Goal: Task Accomplishment & Management: Manage account settings

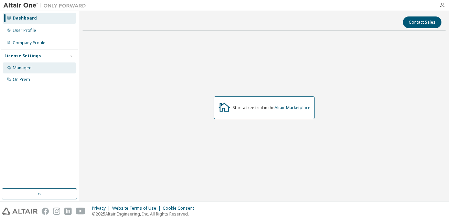
click at [33, 67] on div "Managed" at bounding box center [39, 68] width 73 height 11
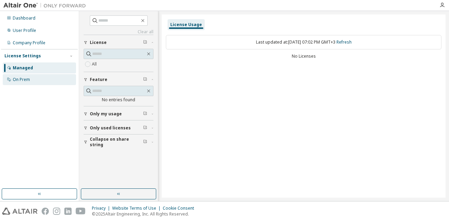
click at [40, 77] on div "On Prem" at bounding box center [39, 79] width 73 height 11
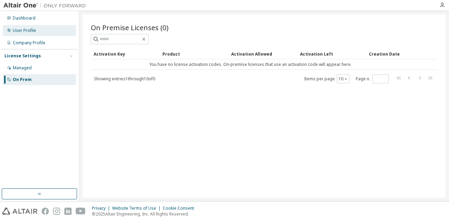
click at [43, 29] on div "User Profile" at bounding box center [39, 30] width 73 height 11
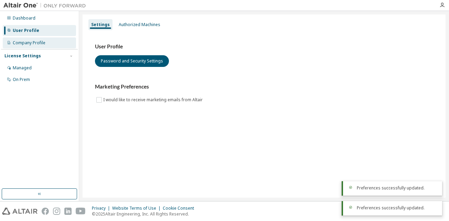
click at [45, 48] on div "Company Profile" at bounding box center [39, 42] width 73 height 11
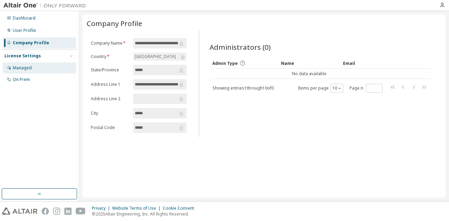
click at [29, 66] on div "Managed" at bounding box center [22, 68] width 19 height 6
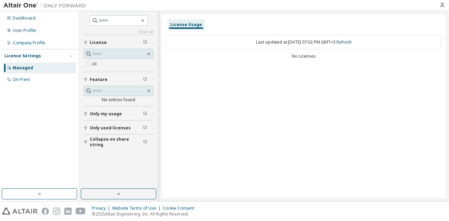
click at [190, 26] on div "License Usage" at bounding box center [186, 25] width 32 height 6
click at [117, 117] on button "Only my usage" at bounding box center [119, 114] width 70 height 15
click at [108, 156] on button "Collapse on share string" at bounding box center [119, 162] width 70 height 15
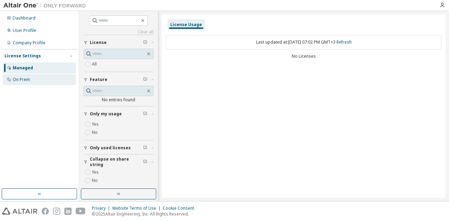
click at [32, 79] on div "On Prem" at bounding box center [39, 79] width 73 height 11
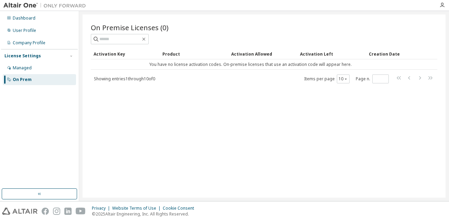
click at [107, 143] on div "On Premise Licenses (0) Clear Load Save Save As Field Operator Value Select fil…" at bounding box center [264, 106] width 363 height 184
click at [44, 198] on button "button" at bounding box center [39, 194] width 75 height 11
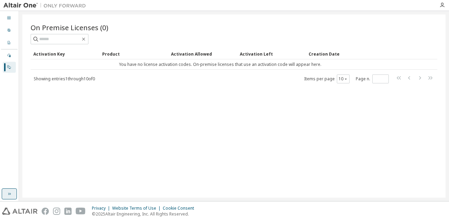
click at [15, 197] on button "button" at bounding box center [9, 194] width 15 height 11
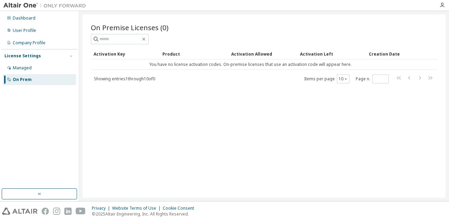
click at [26, 85] on div "On Prem" at bounding box center [39, 79] width 73 height 11
click at [314, 66] on td "You have no license activation codes. On-premise licenses that use an activatio…" at bounding box center [250, 64] width 319 height 10
click at [18, 20] on div "Dashboard" at bounding box center [24, 18] width 23 height 6
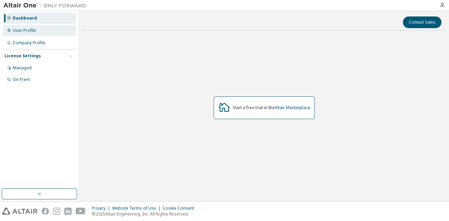
click at [20, 26] on div "User Profile" at bounding box center [39, 30] width 73 height 11
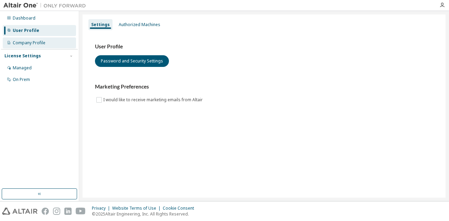
click at [26, 41] on div "Company Profile" at bounding box center [29, 43] width 33 height 6
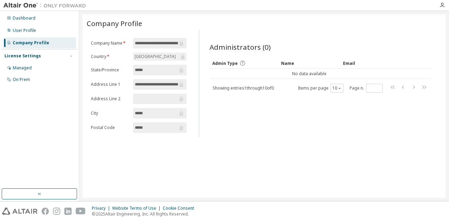
click at [25, 54] on div "License Settings" at bounding box center [22, 56] width 36 height 6
click at [22, 68] on div "Managed" at bounding box center [22, 68] width 19 height 6
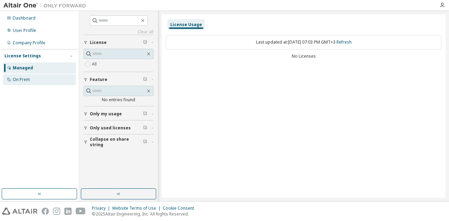
click at [22, 81] on div "On Prem" at bounding box center [21, 80] width 17 height 6
